Goal: Task Accomplishment & Management: Manage account settings

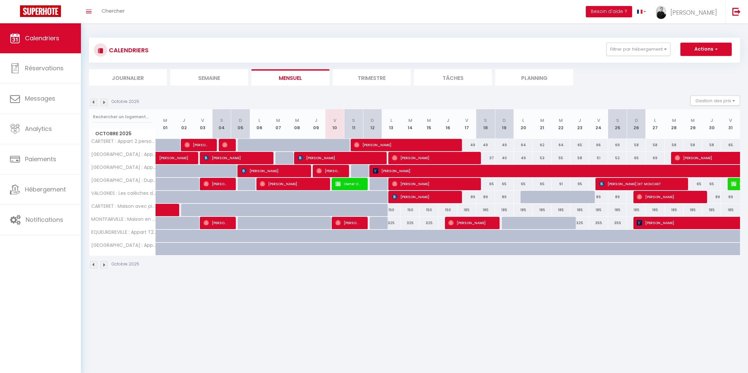
click at [102, 100] on img at bounding box center [103, 102] width 7 height 7
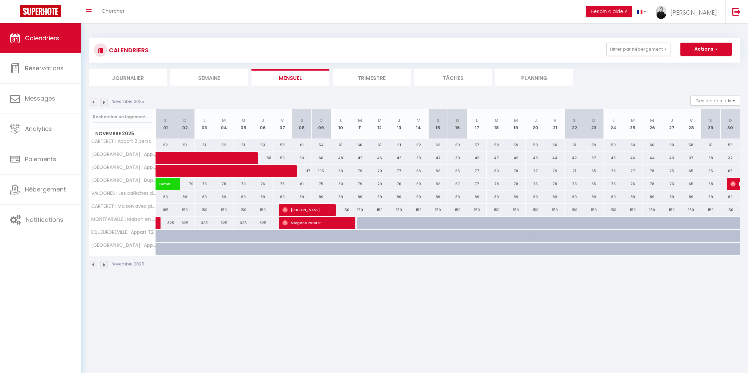
click at [95, 103] on img at bounding box center [93, 102] width 7 height 7
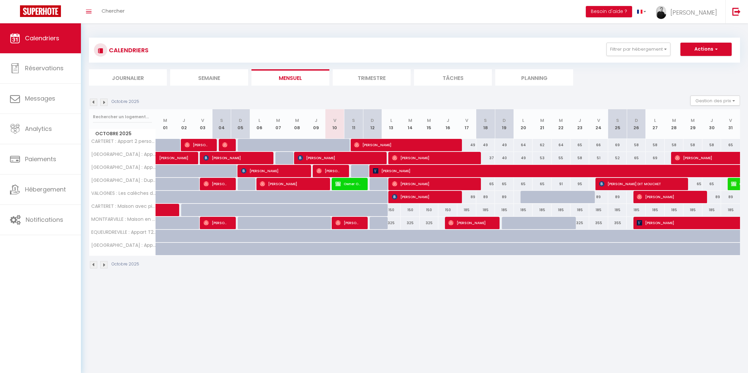
click at [103, 102] on img at bounding box center [103, 102] width 7 height 7
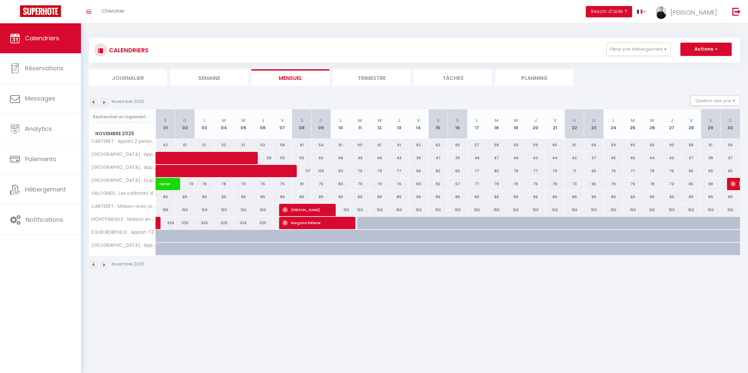
click at [93, 104] on img at bounding box center [93, 102] width 7 height 7
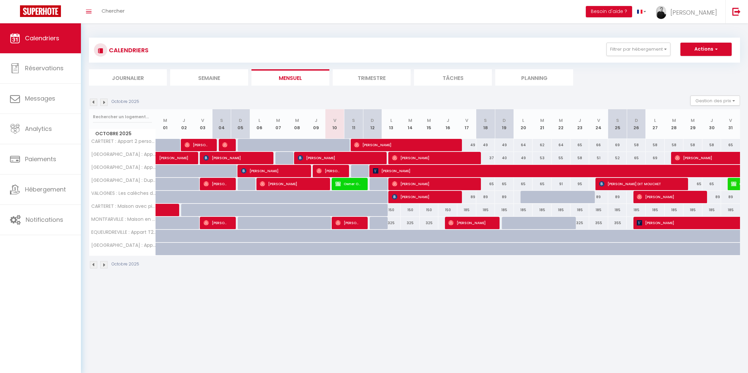
click at [102, 103] on img at bounding box center [103, 102] width 7 height 7
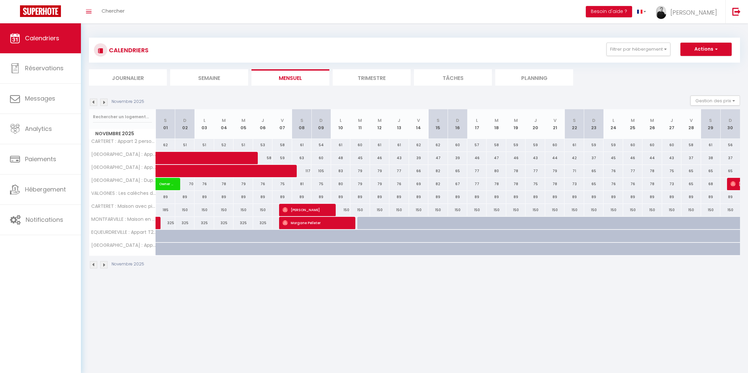
click at [102, 103] on img at bounding box center [103, 102] width 7 height 7
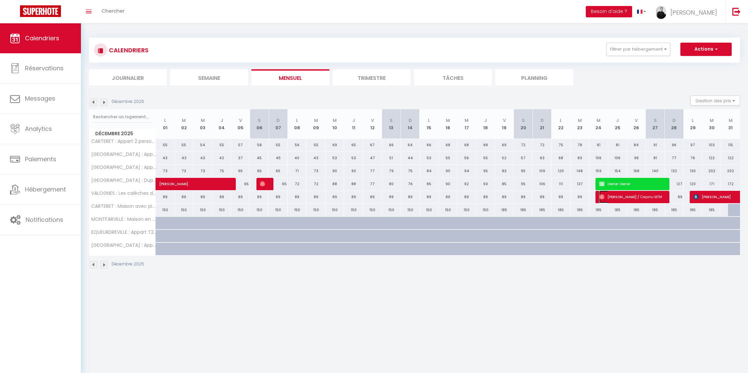
click at [637, 199] on span "⁨[PERSON_NAME] /⁩ Секреты МЛМ" at bounding box center [630, 197] width 63 height 13
select select "OK"
select select "0"
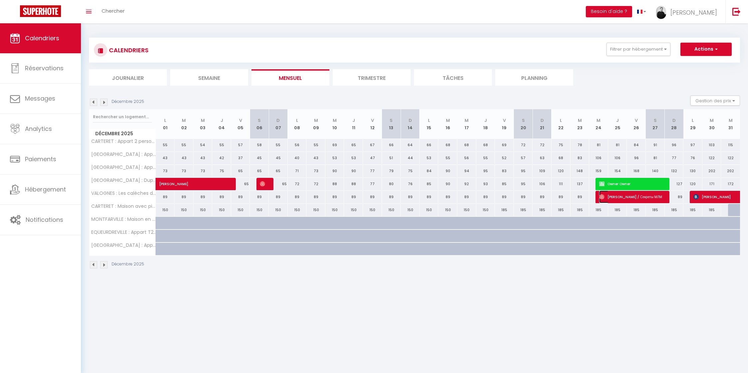
select select "1"
select select
select select "33010"
select select "32027"
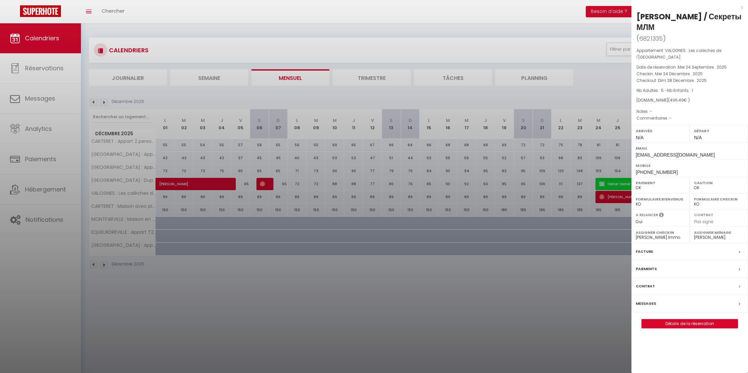
click at [580, 198] on div at bounding box center [374, 186] width 748 height 373
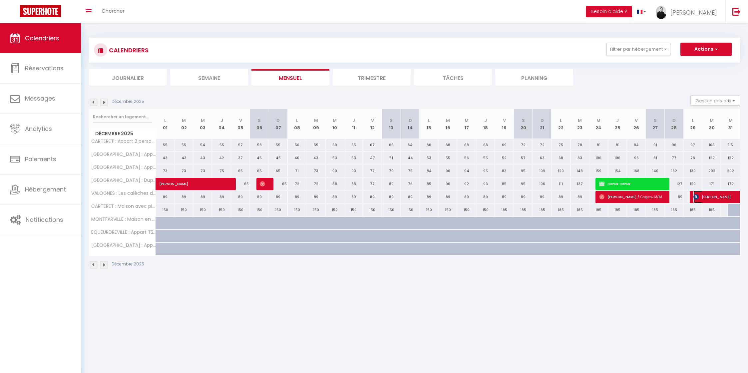
click at [707, 198] on span "[PERSON_NAME]" at bounding box center [724, 197] width 61 height 13
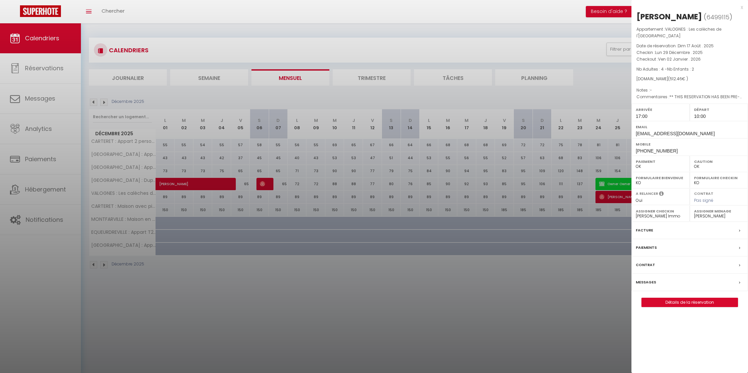
click at [573, 198] on div at bounding box center [374, 186] width 748 height 373
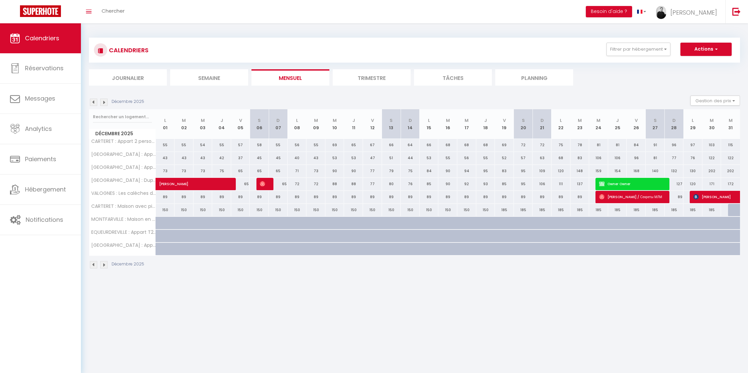
click at [94, 100] on img at bounding box center [93, 102] width 7 height 7
